Goal: Find specific page/section: Find specific page/section

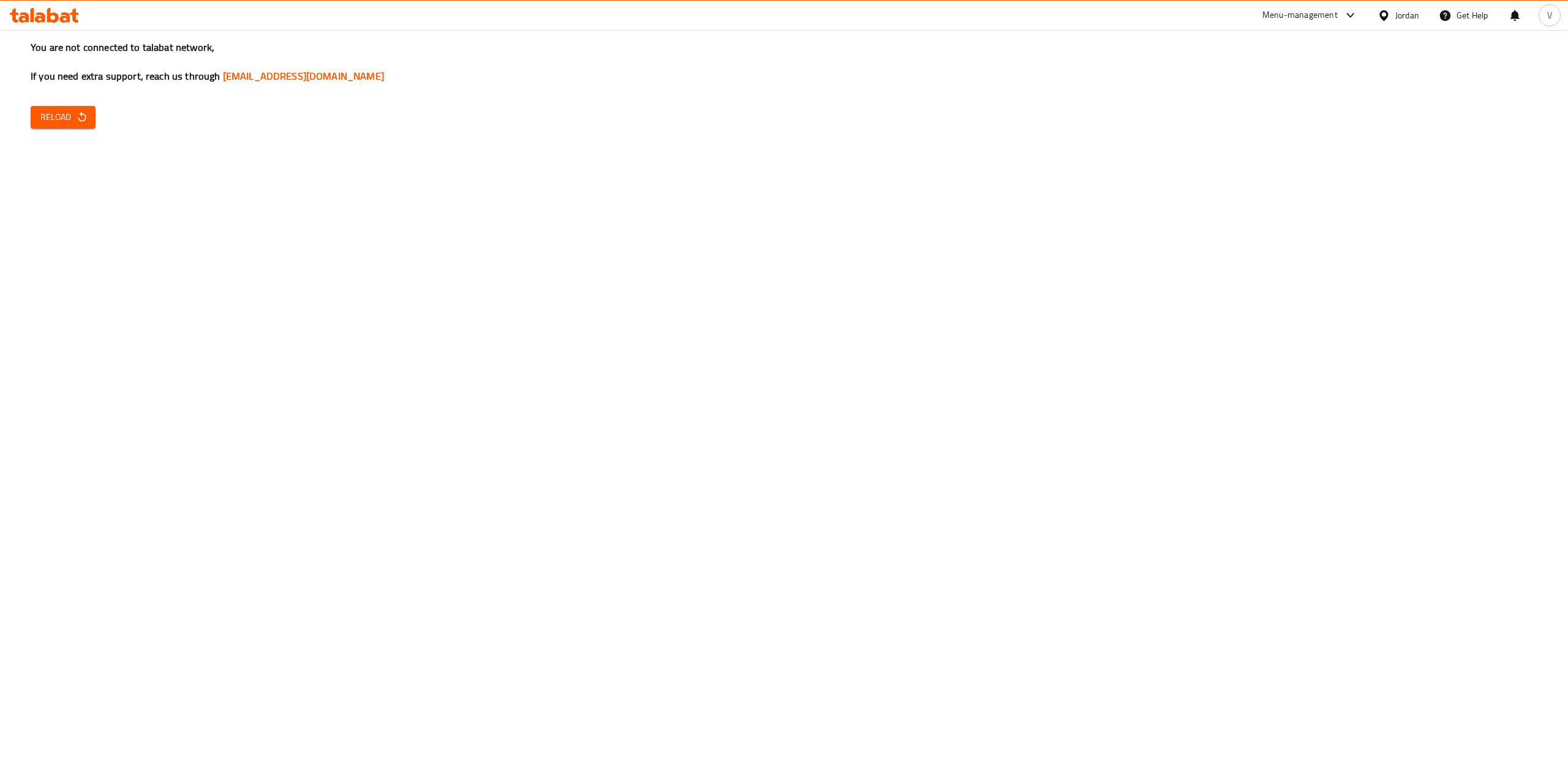
click at [67, 103] on div "You are not connected to talabat network, If you need extra support, reach us t…" at bounding box center [784, 386] width 1568 height 773
click at [77, 118] on icon "button" at bounding box center [82, 117] width 12 height 12
click at [56, 117] on span "Reload" at bounding box center [62, 117] width 45 height 15
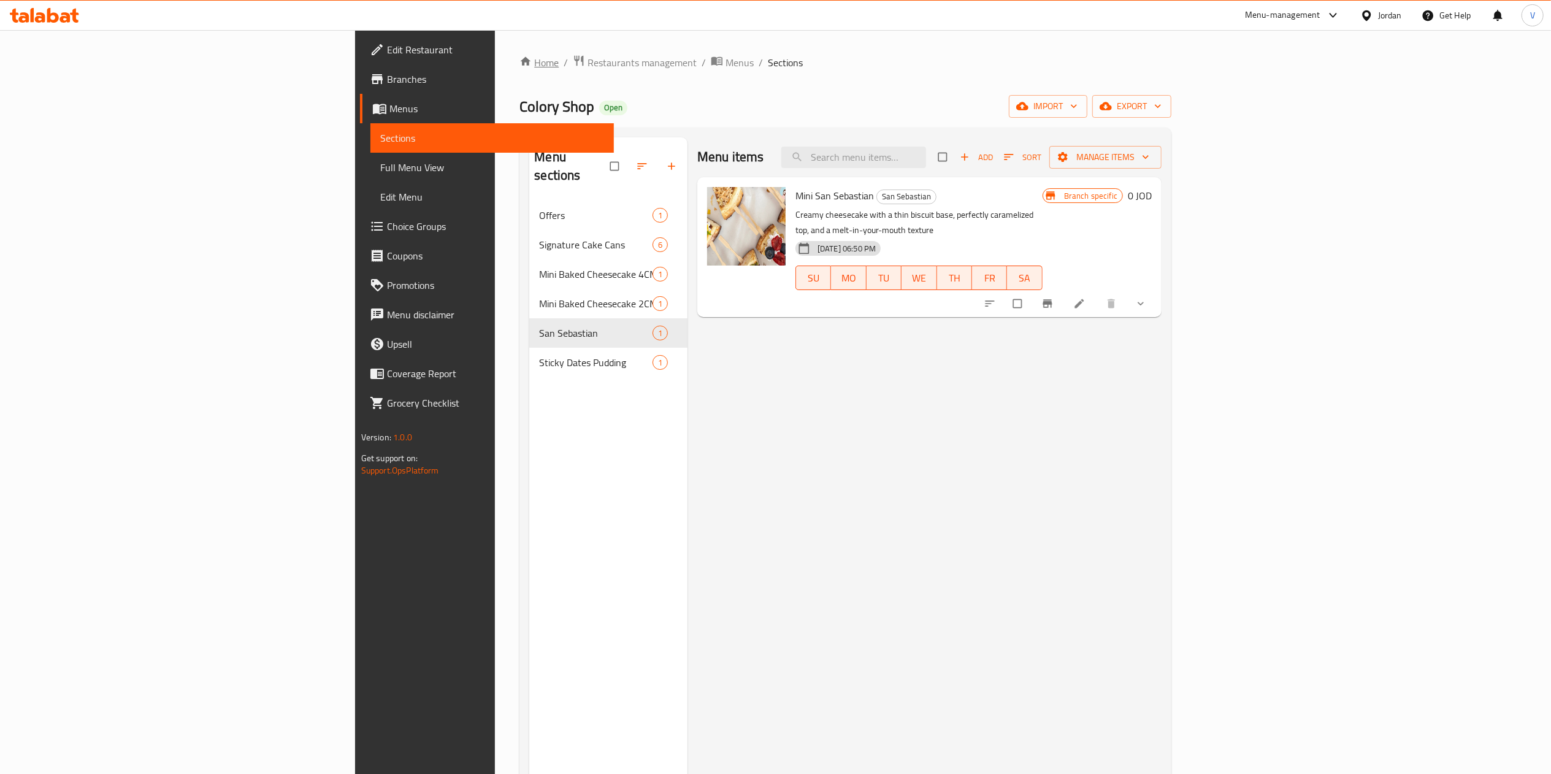
click at [519, 67] on link "Home" at bounding box center [538, 62] width 39 height 15
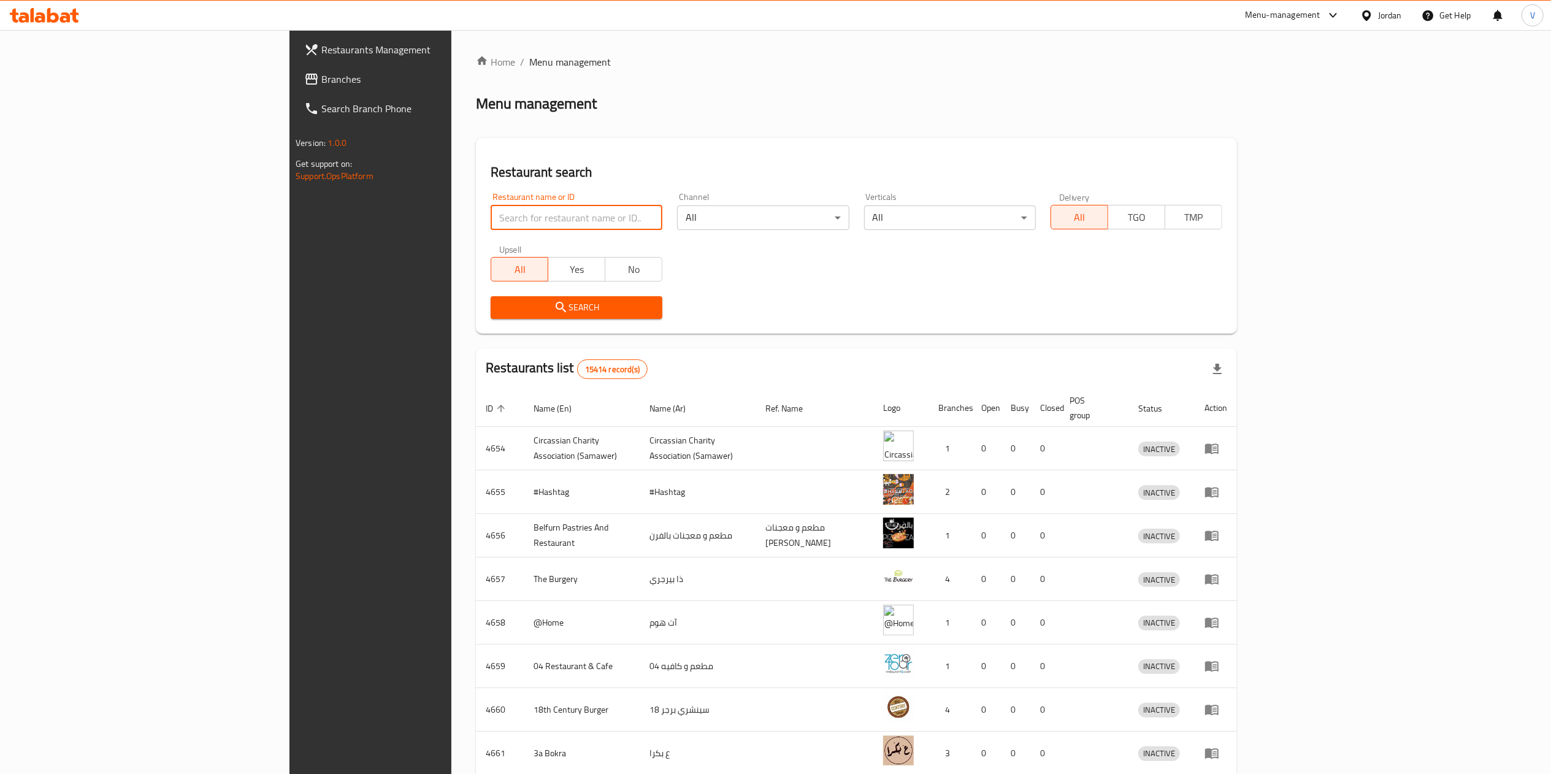
click at [491, 215] on input "search" at bounding box center [577, 217] width 172 height 25
click at [321, 73] on span "Branches" at bounding box center [429, 79] width 217 height 15
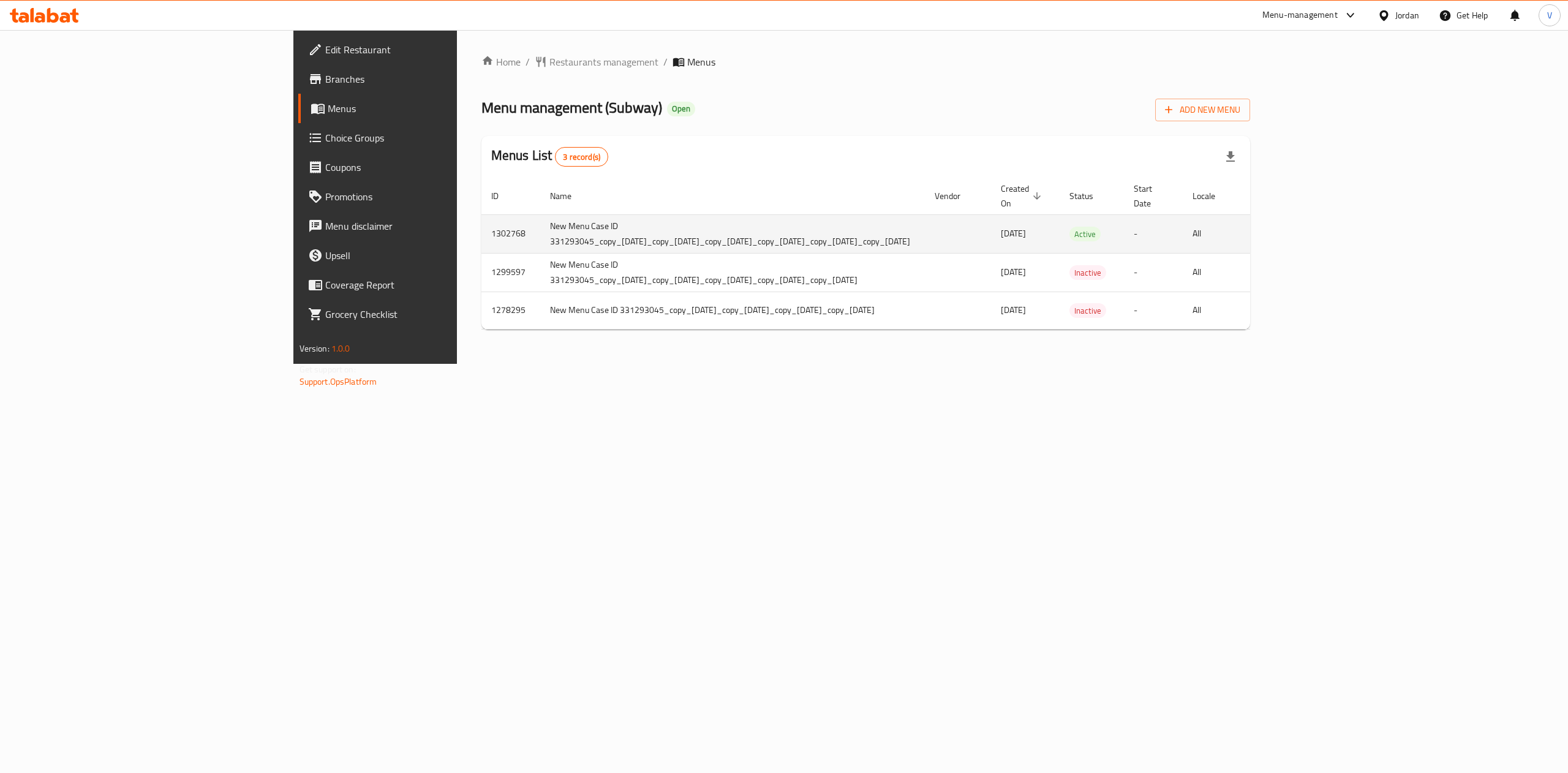
click at [1364, 229] on icon "enhanced table" at bounding box center [1358, 234] width 11 height 11
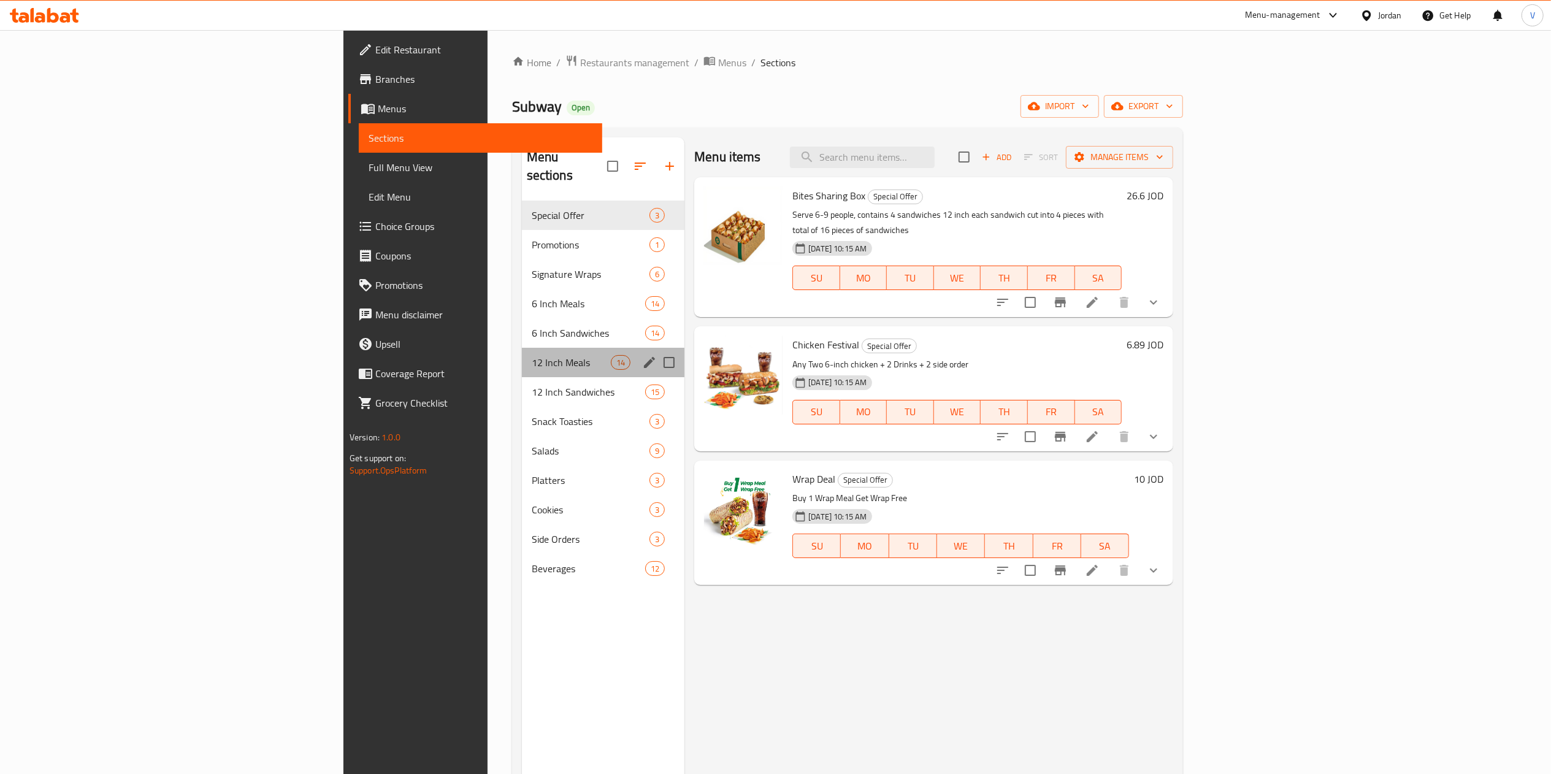
click at [522, 353] on div "12 Inch Meals 14" at bounding box center [603, 362] width 163 height 29
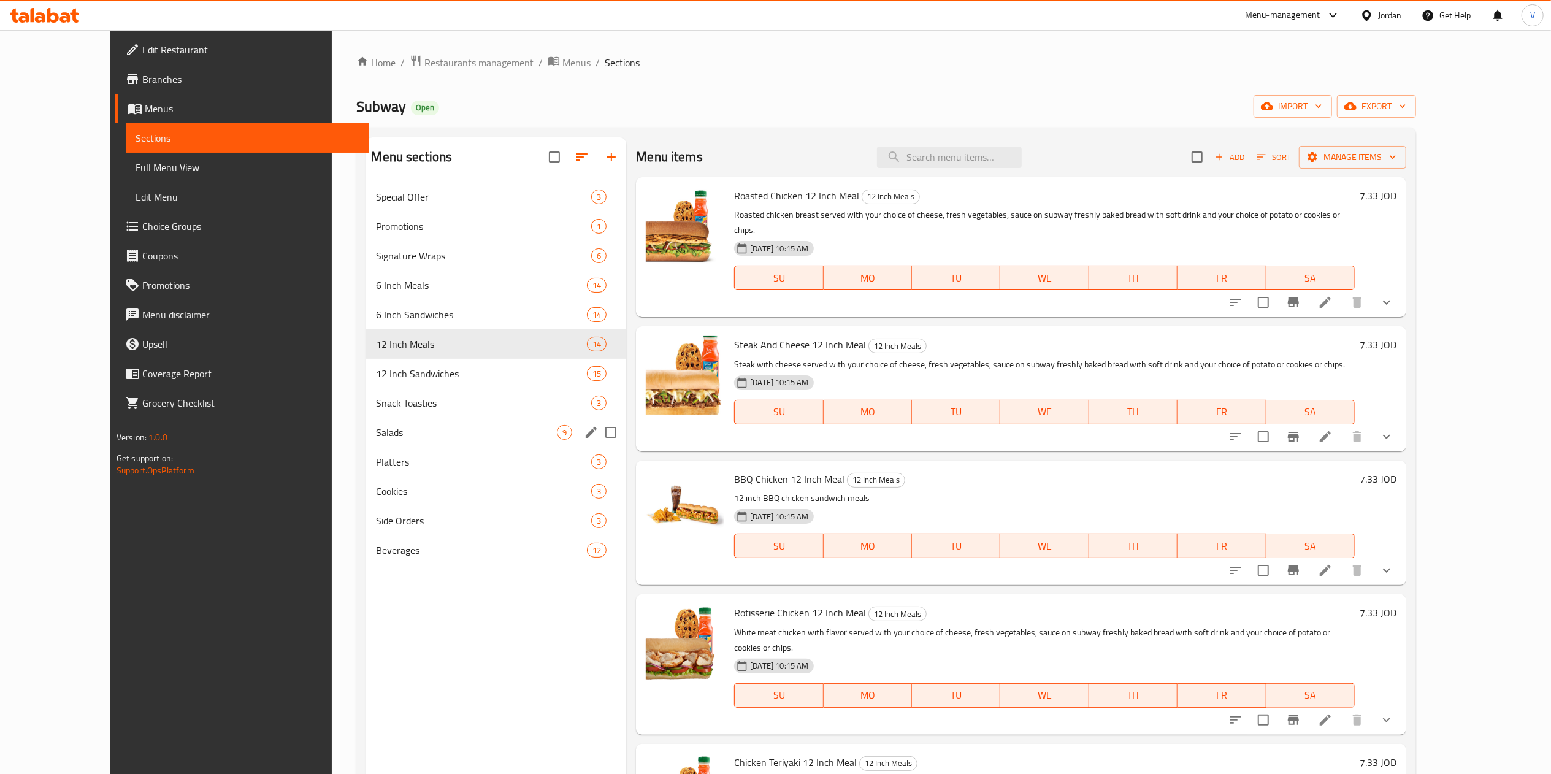
click at [383, 446] on div "Salads 9" at bounding box center [496, 432] width 260 height 29
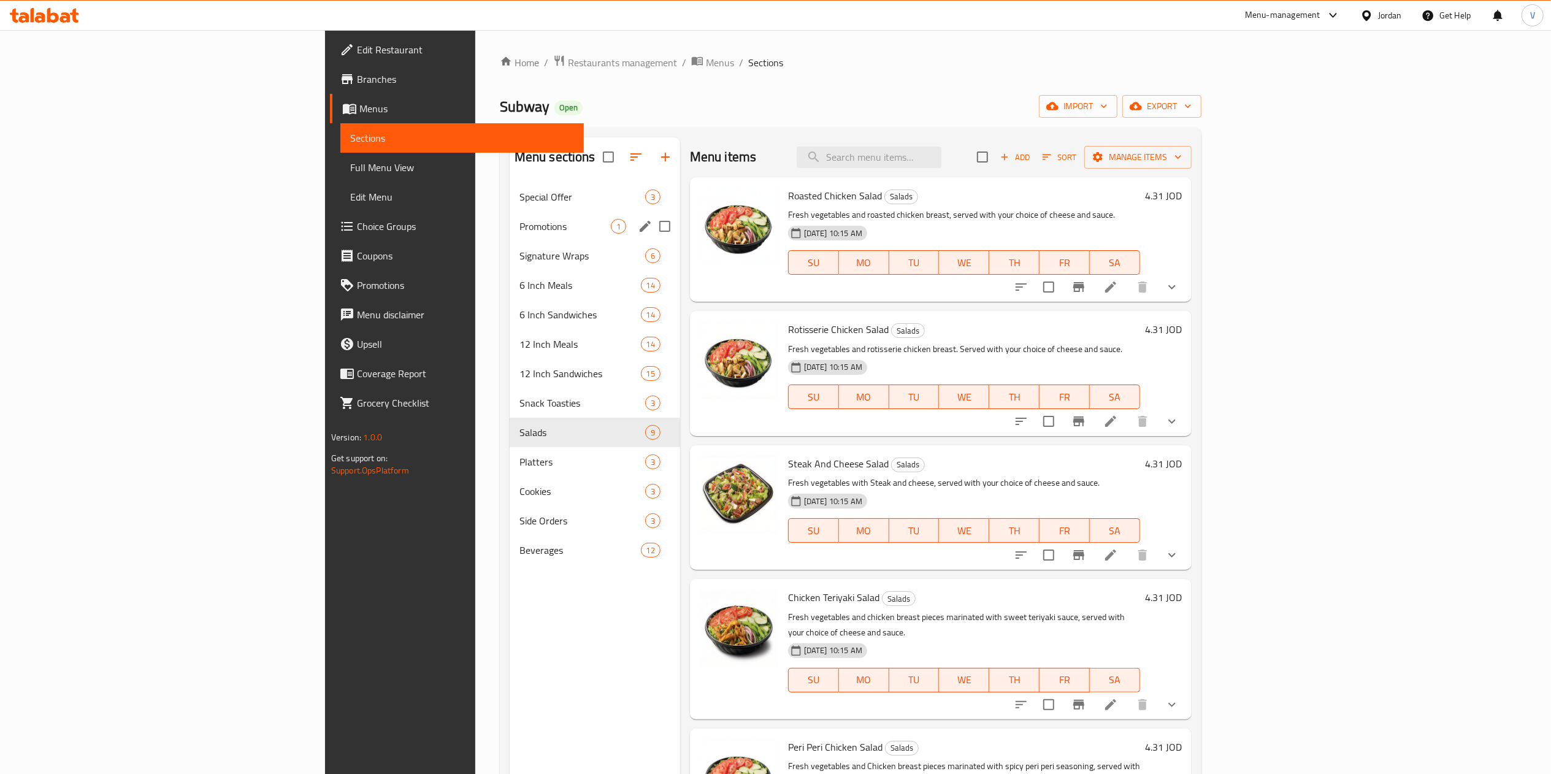
click at [510, 235] on div "Promotions 1" at bounding box center [595, 226] width 170 height 29
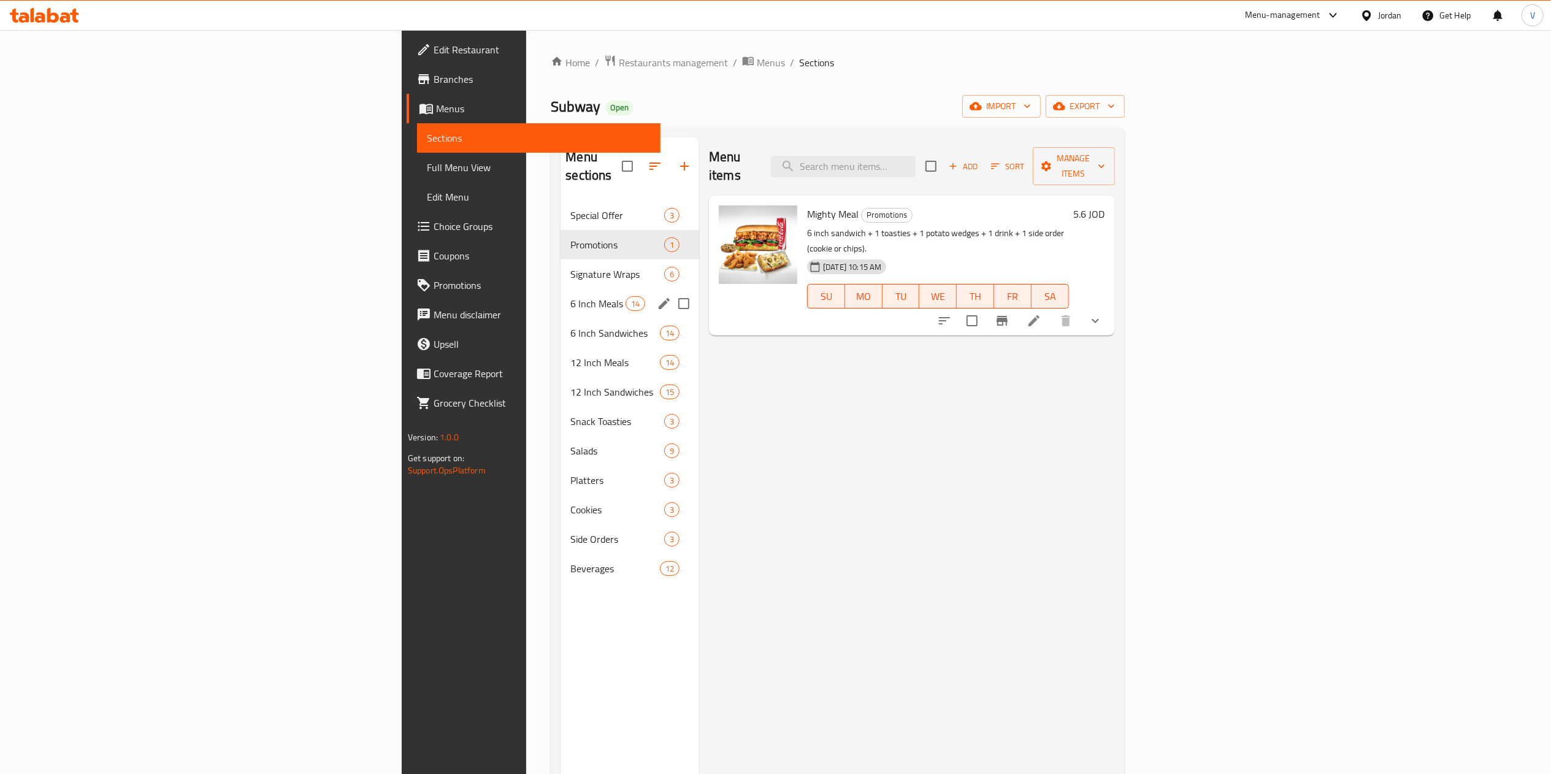
click at [560, 294] on div "6 Inch Meals 14" at bounding box center [629, 303] width 139 height 29
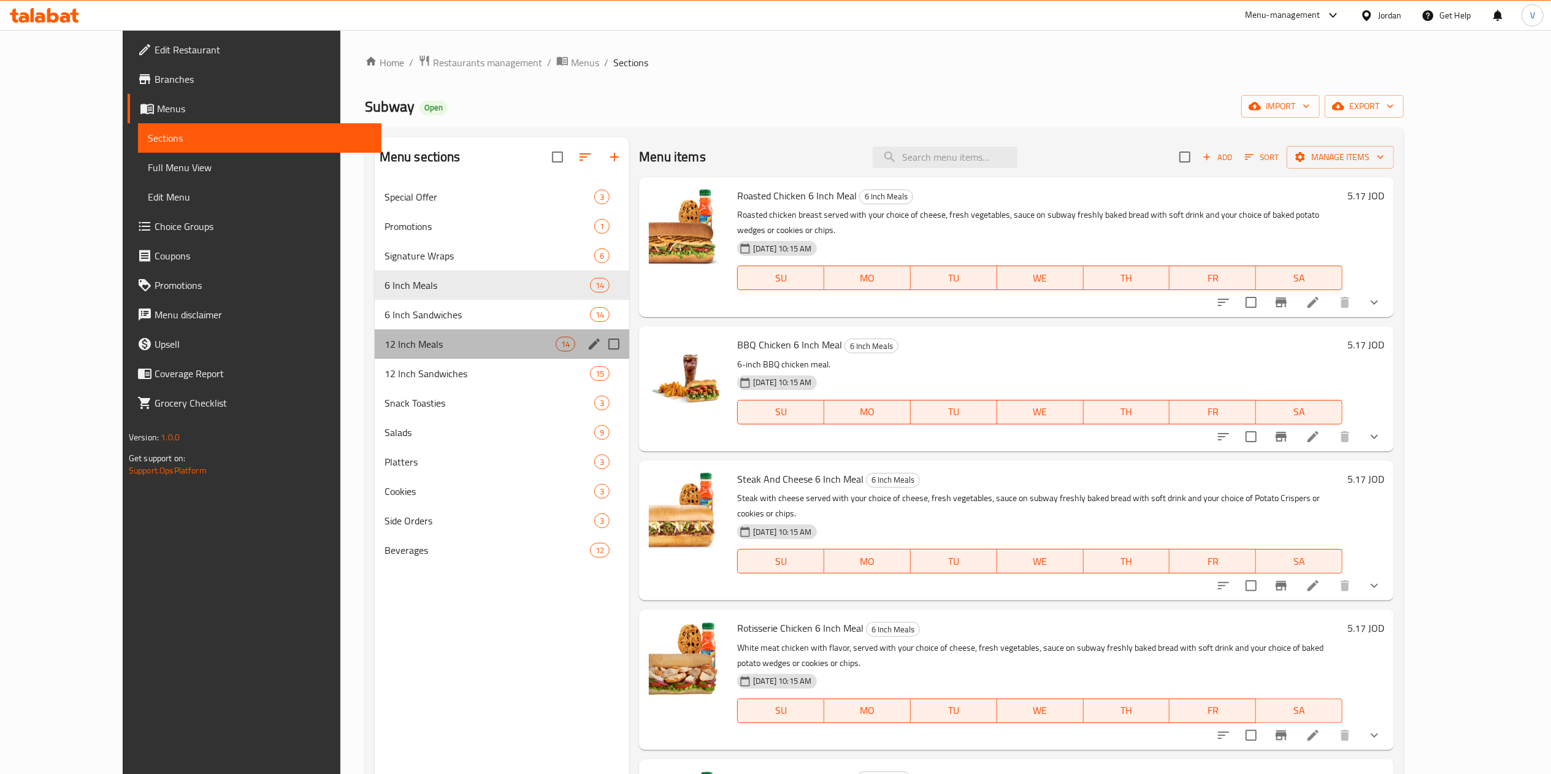
click at [375, 358] on div "12 Inch Meals 14" at bounding box center [502, 343] width 255 height 29
